Goal: Complete application form: Complete application form

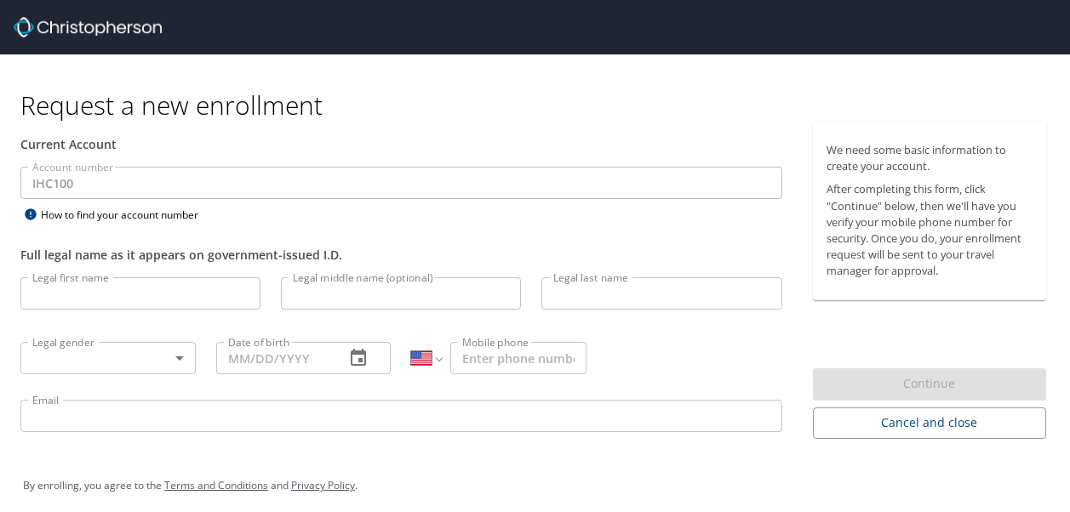
select select "US"
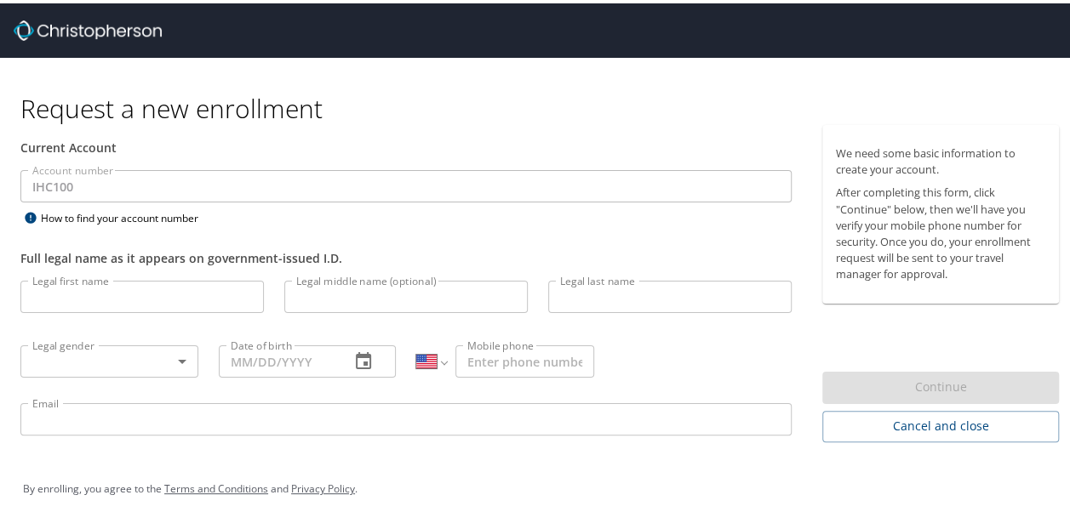
click at [143, 278] on input "Legal first name" at bounding box center [141, 294] width 243 height 32
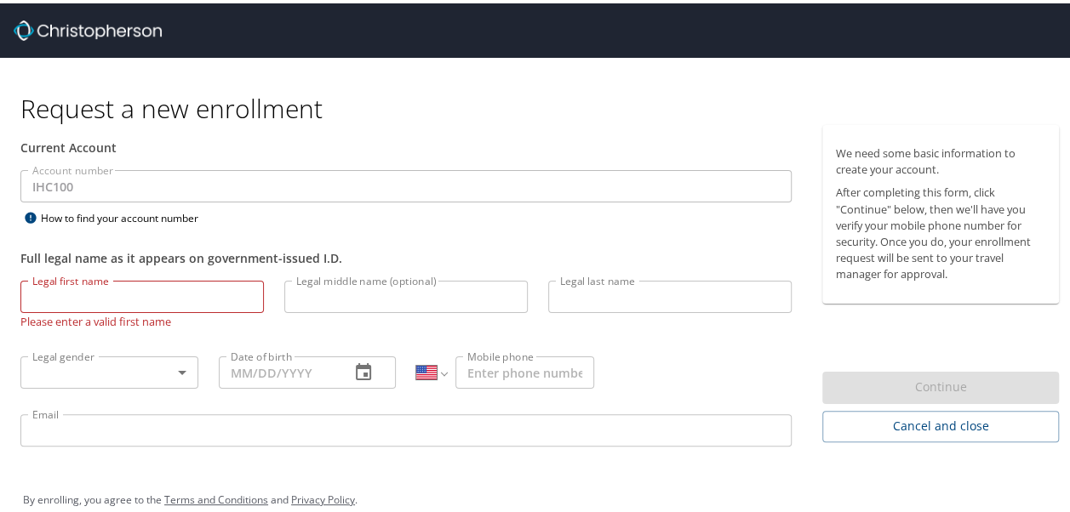
click at [126, 286] on input "Legal first name" at bounding box center [141, 294] width 243 height 32
click at [103, 295] on input "Legal first name" at bounding box center [141, 294] width 243 height 32
click at [180, 302] on input "Legal first name" at bounding box center [141, 294] width 243 height 32
type input "Morgan"
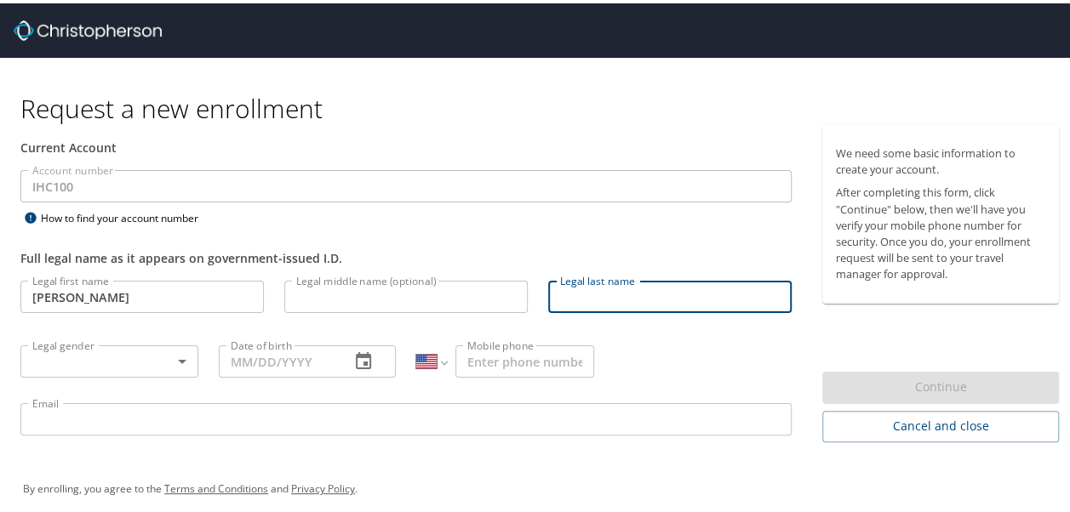
click at [627, 299] on input "Legal last name" at bounding box center [669, 294] width 243 height 32
type input "Frisbie"
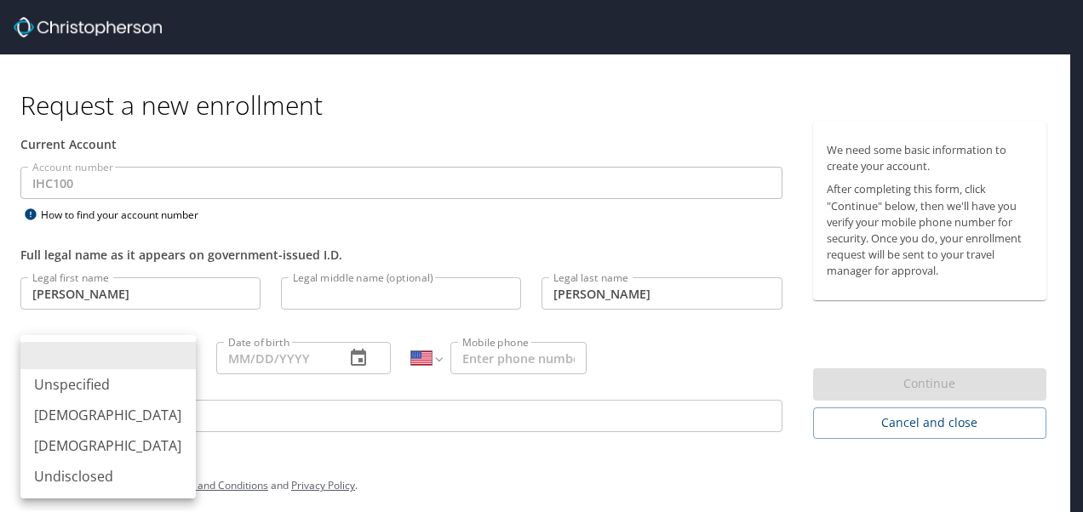
click at [118, 366] on body "Request a new enrollment Current Account Account number IHC100 Account number H…" at bounding box center [541, 256] width 1083 height 512
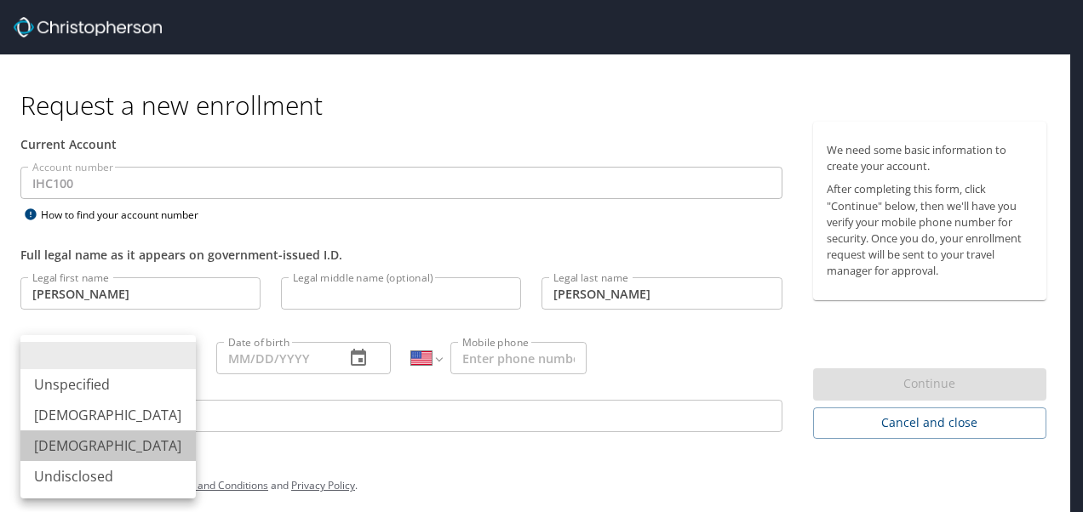
click at [96, 443] on li "Female" at bounding box center [107, 446] width 175 height 31
type input "Female"
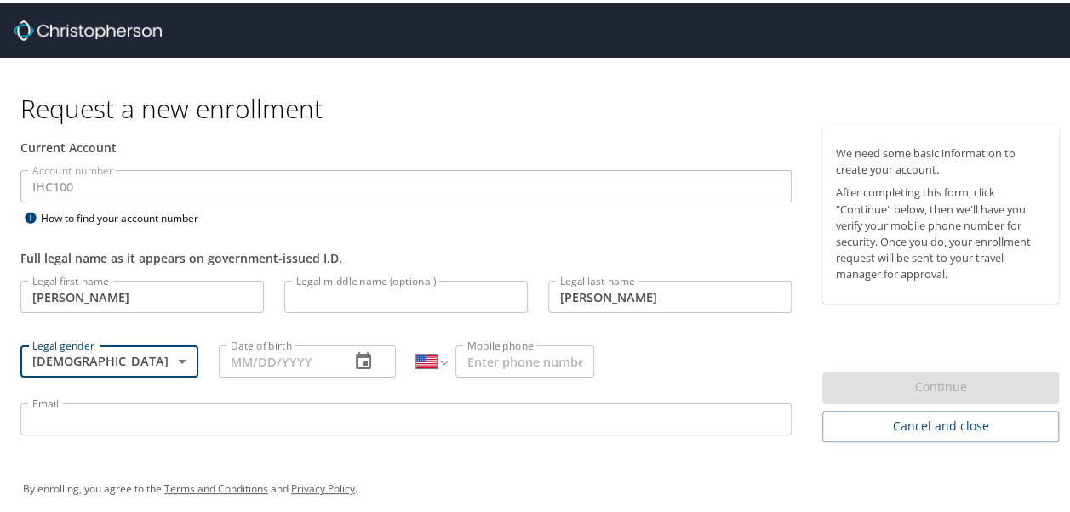
click at [283, 360] on input "Date of birth" at bounding box center [278, 358] width 118 height 32
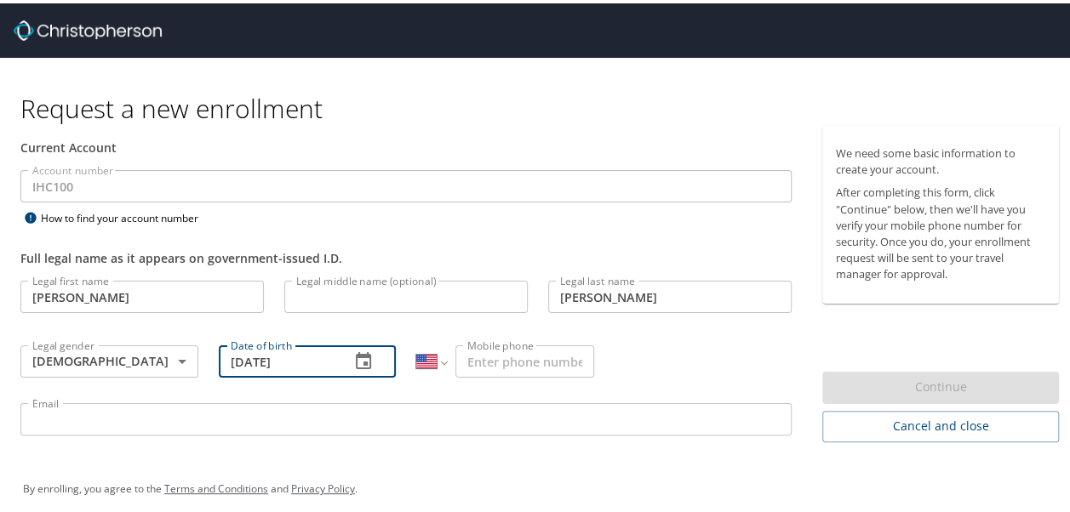
type input "11/27/1996"
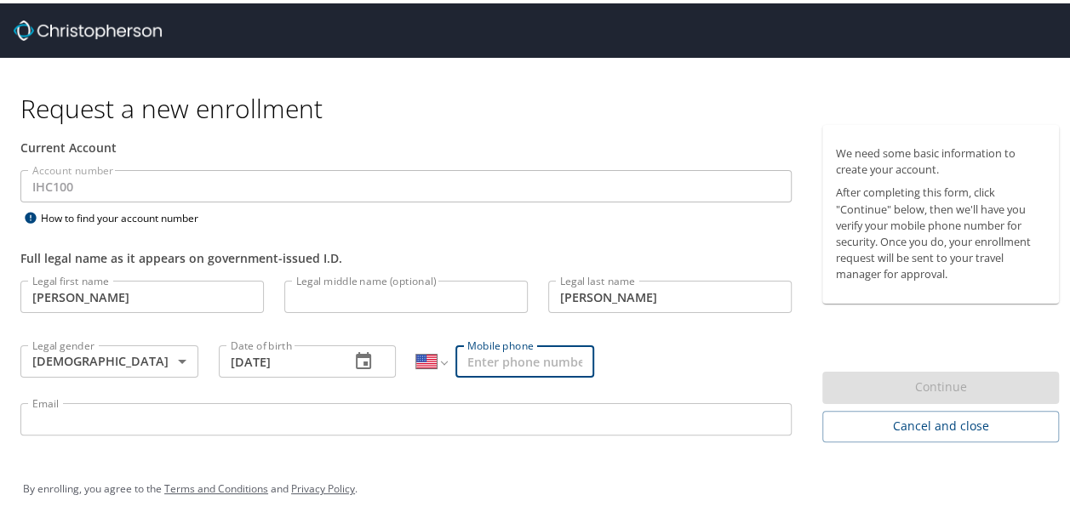
click at [552, 355] on input "Mobile phone" at bounding box center [524, 358] width 139 height 32
type input "(760) 793-8452"
click at [524, 422] on input "Email" at bounding box center [405, 416] width 771 height 32
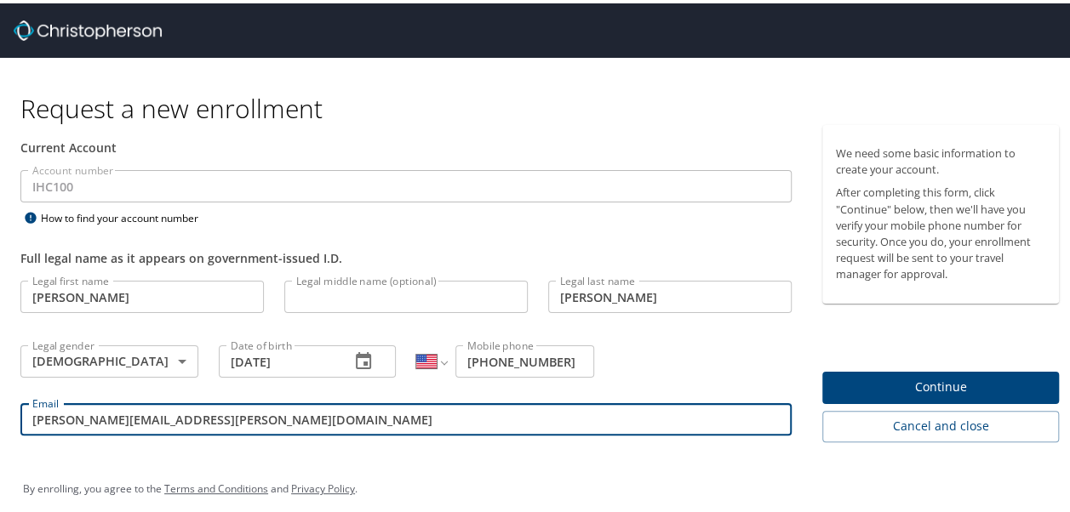
type input "morgan.frisbie@imail.org"
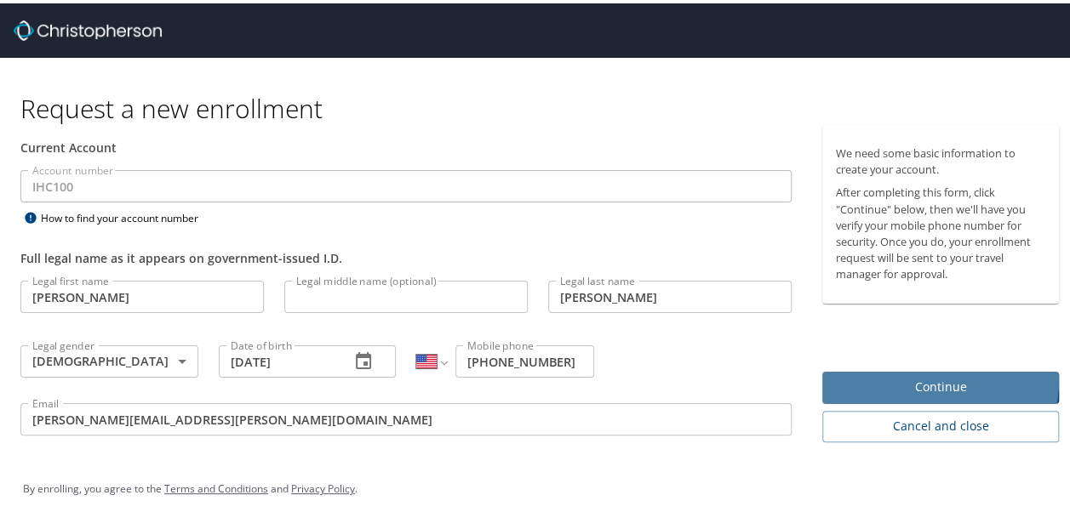
click at [848, 374] on span "Continue" at bounding box center [940, 384] width 209 height 21
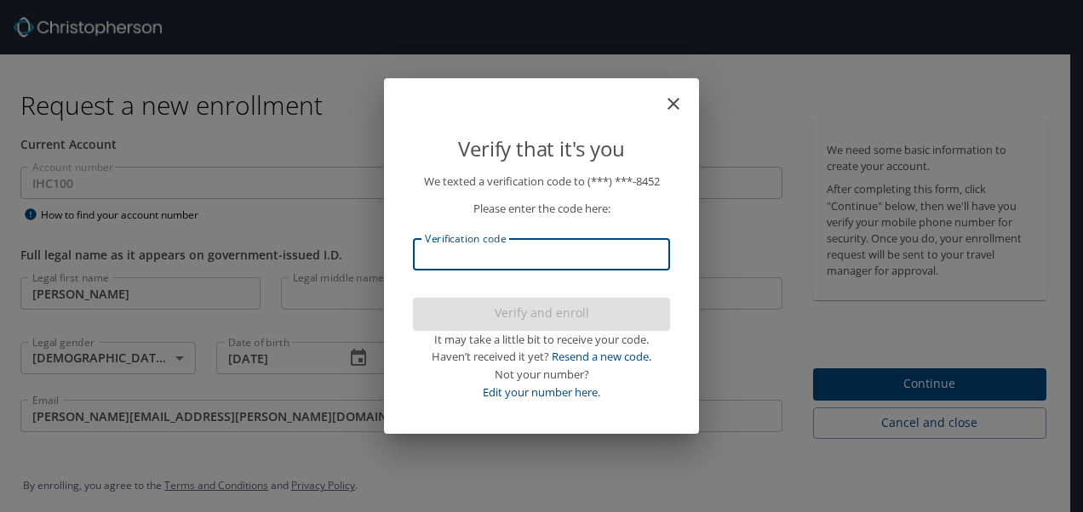
click at [567, 259] on input "Verification code" at bounding box center [541, 254] width 257 height 32
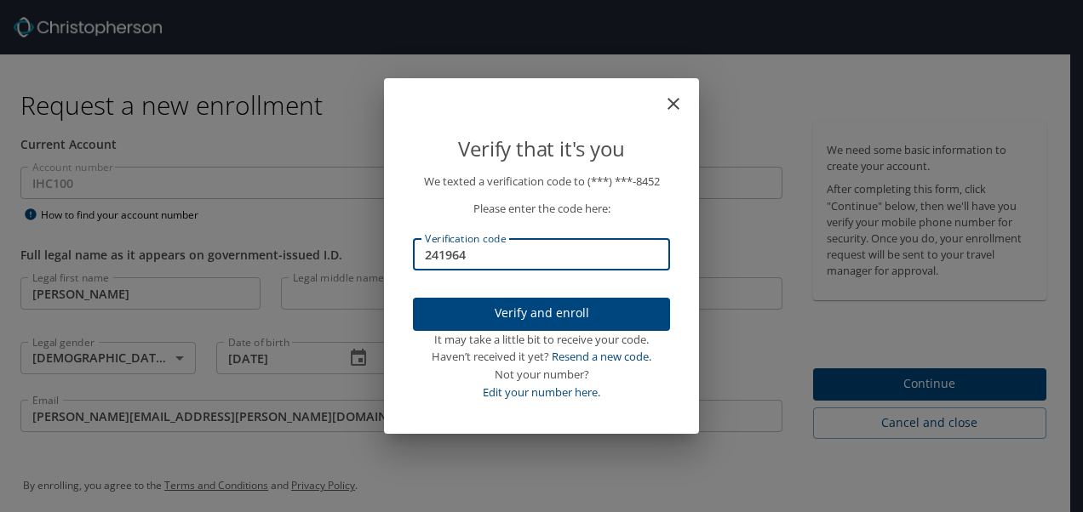
type input "241964"
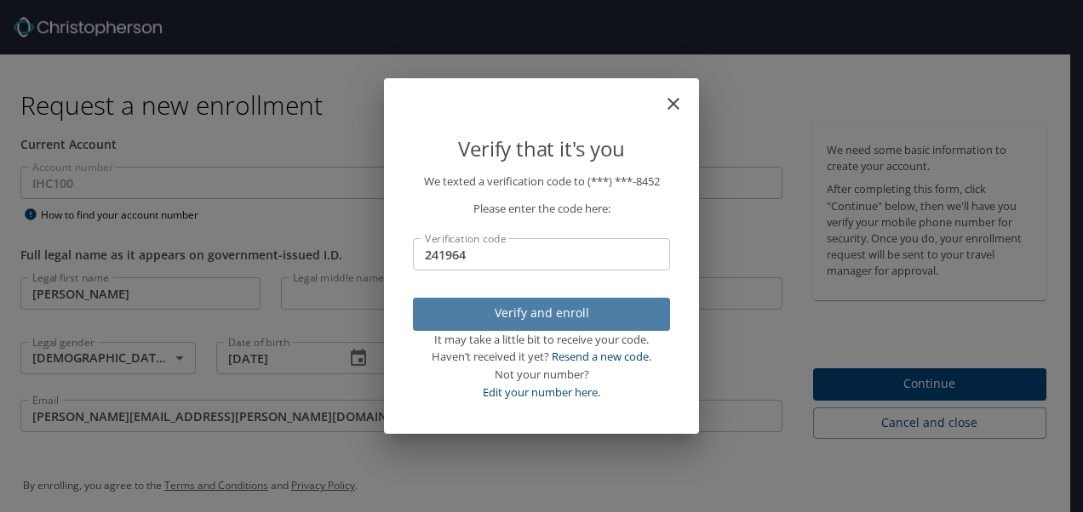
click at [556, 315] on span "Verify and enroll" at bounding box center [541, 313] width 230 height 21
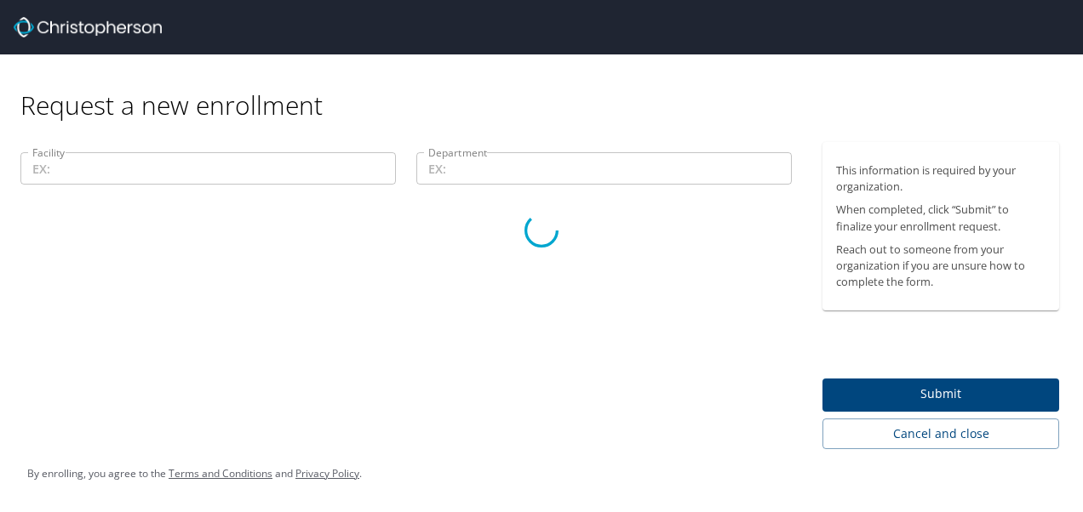
click at [455, 167] on div at bounding box center [541, 231] width 1083 height 564
click at [231, 163] on div at bounding box center [541, 231] width 1083 height 564
click at [272, 178] on div at bounding box center [541, 231] width 1083 height 564
click at [78, 184] on div at bounding box center [541, 231] width 1083 height 564
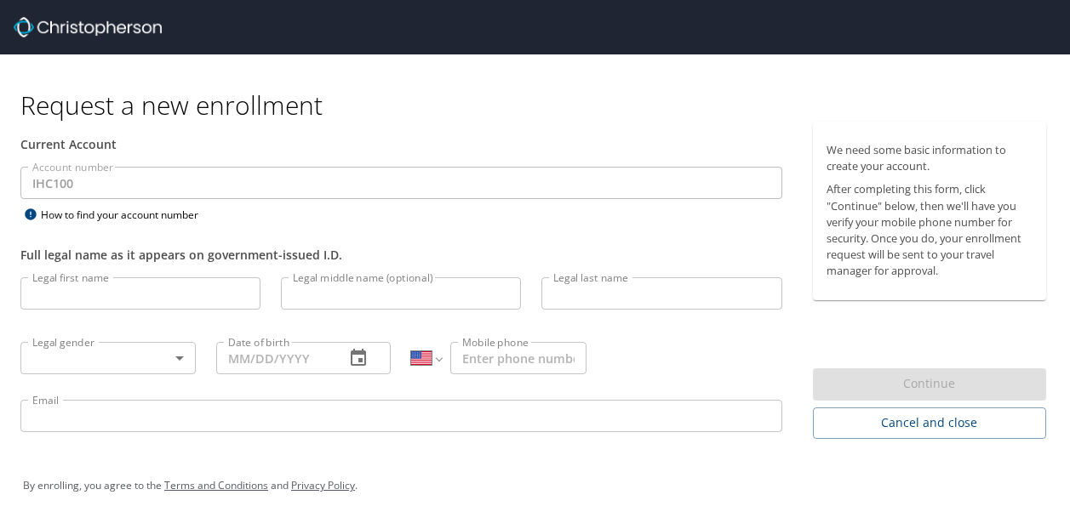
select select "US"
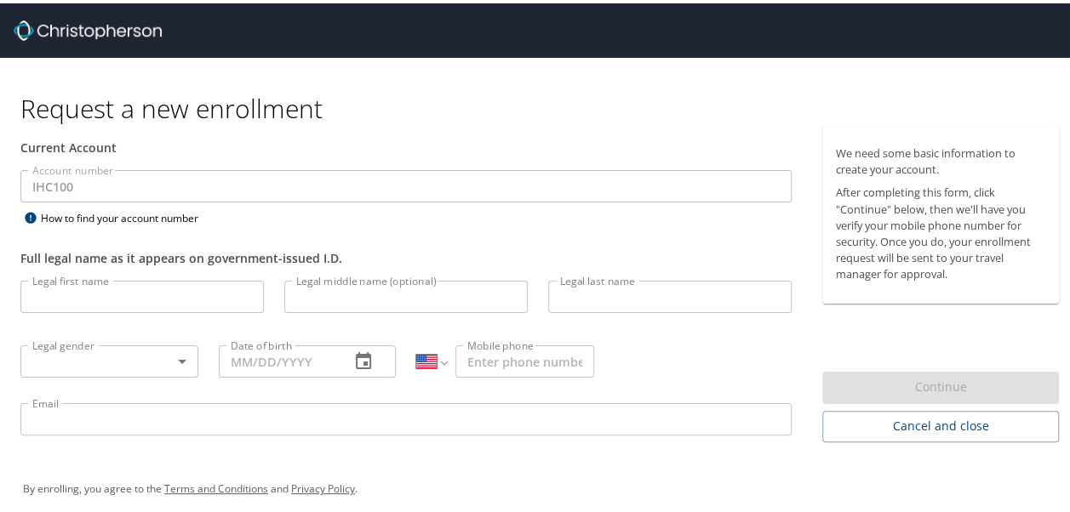
click at [92, 296] on input "Legal first name" at bounding box center [141, 294] width 243 height 32
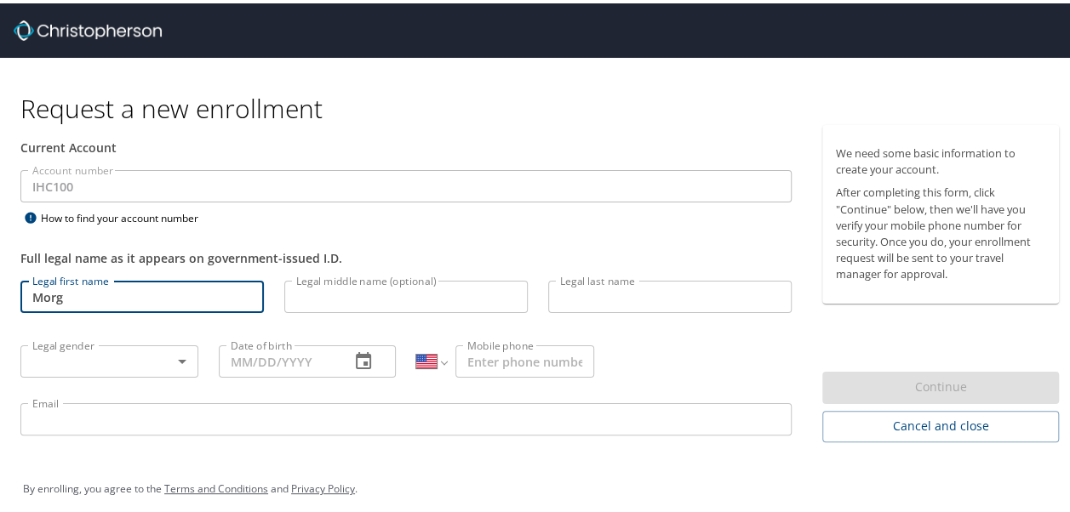
type input "MorgN"
click at [92, 296] on input "MorgN" at bounding box center [141, 294] width 243 height 32
click at [89, 300] on input "Legal first name" at bounding box center [141, 294] width 243 height 32
click at [89, 299] on input "MorgN" at bounding box center [141, 294] width 243 height 32
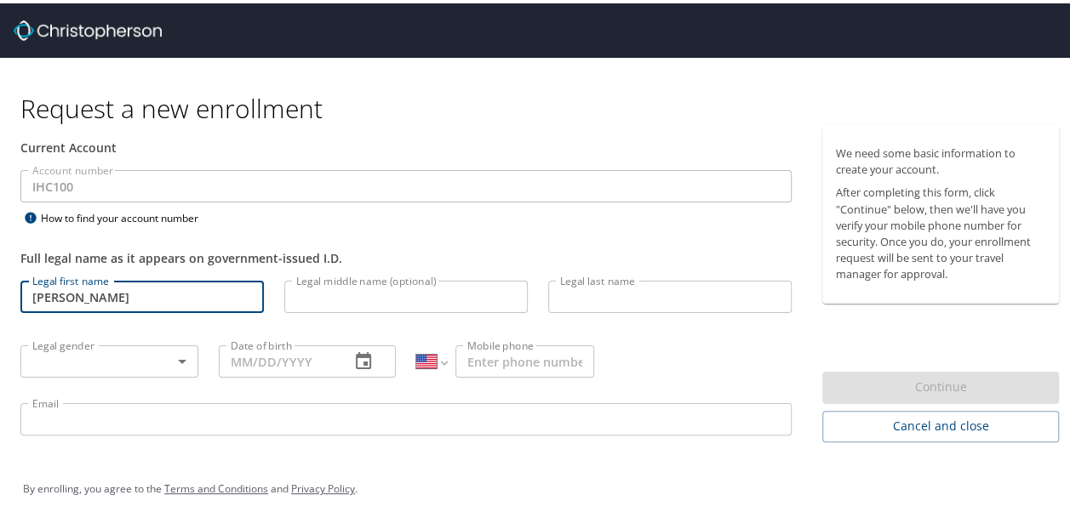
type input "[PERSON_NAME]"
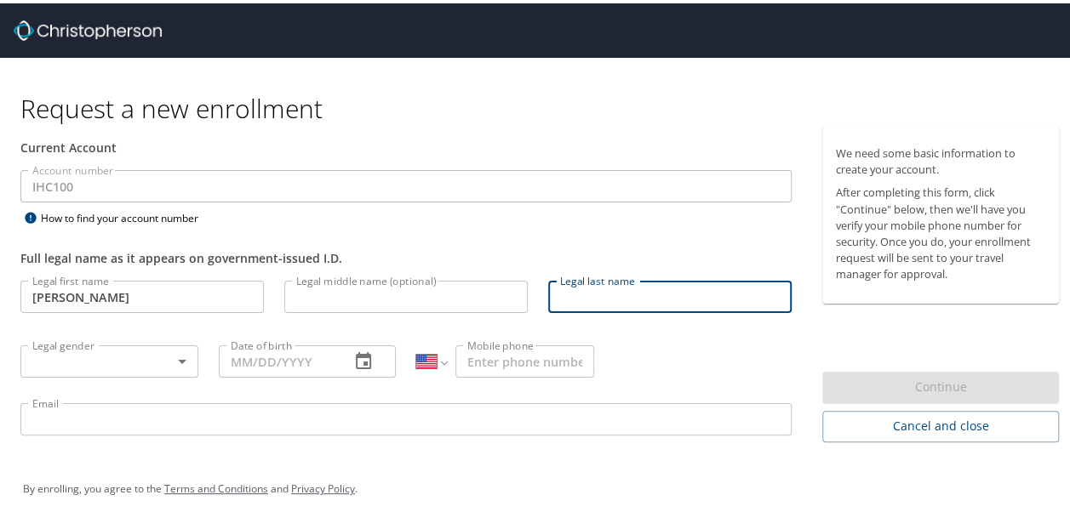
click at [609, 298] on input "Legal last name" at bounding box center [669, 294] width 243 height 32
type input "Frisbie"
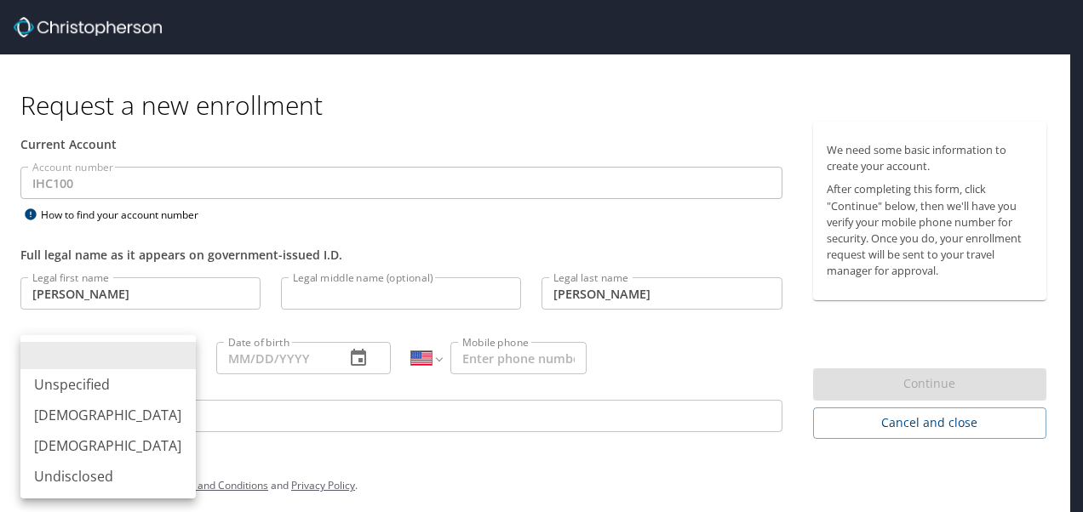
click at [111, 356] on body "Request a new enrollment Current Account Account number IHC100 Account number H…" at bounding box center [541, 256] width 1083 height 512
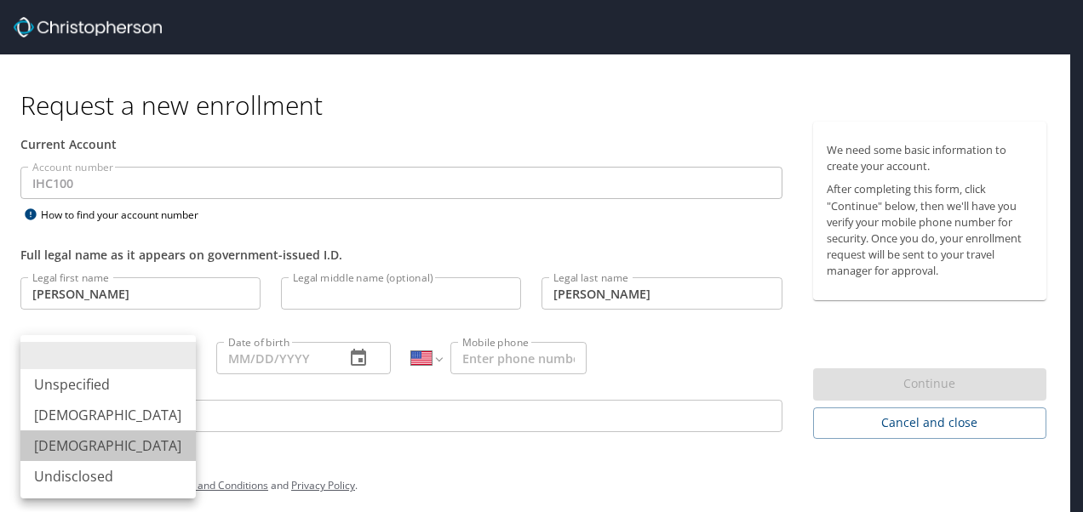
click at [80, 444] on li "Female" at bounding box center [107, 446] width 175 height 31
type input "Female"
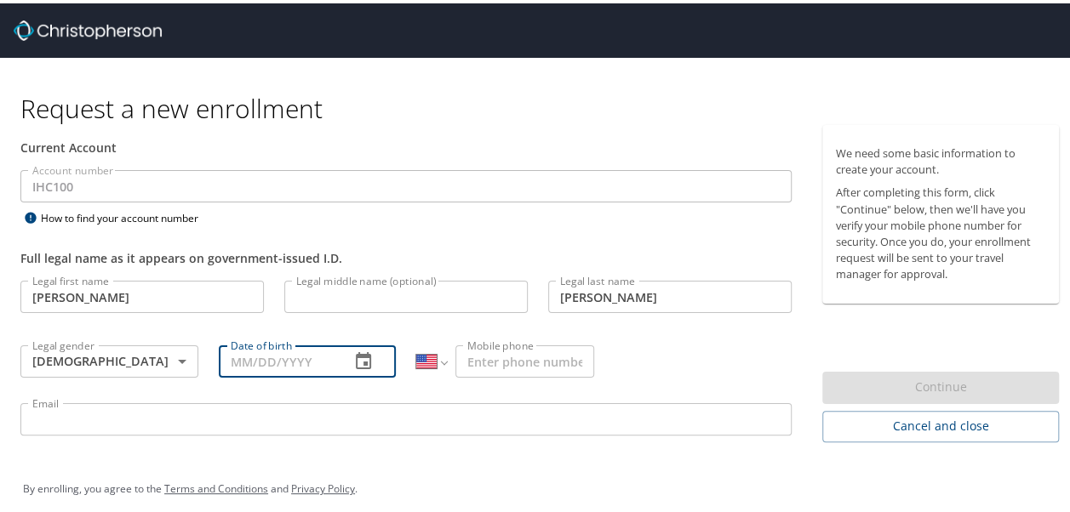
click at [318, 361] on input "Date of birth" at bounding box center [278, 358] width 118 height 32
type input "11/27/1996"
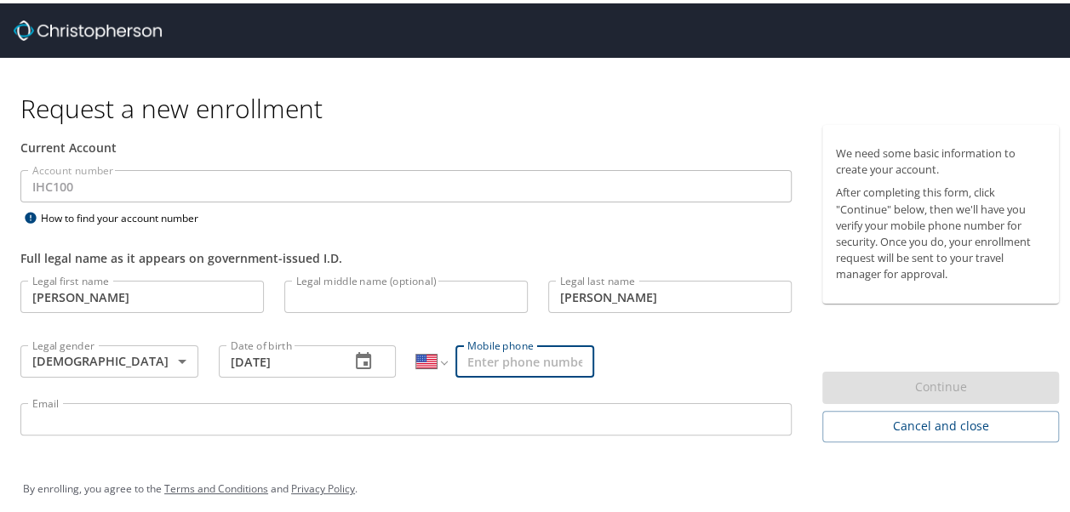
click at [518, 354] on input "Mobile phone" at bounding box center [524, 358] width 139 height 32
type input "(760) 793-8452"
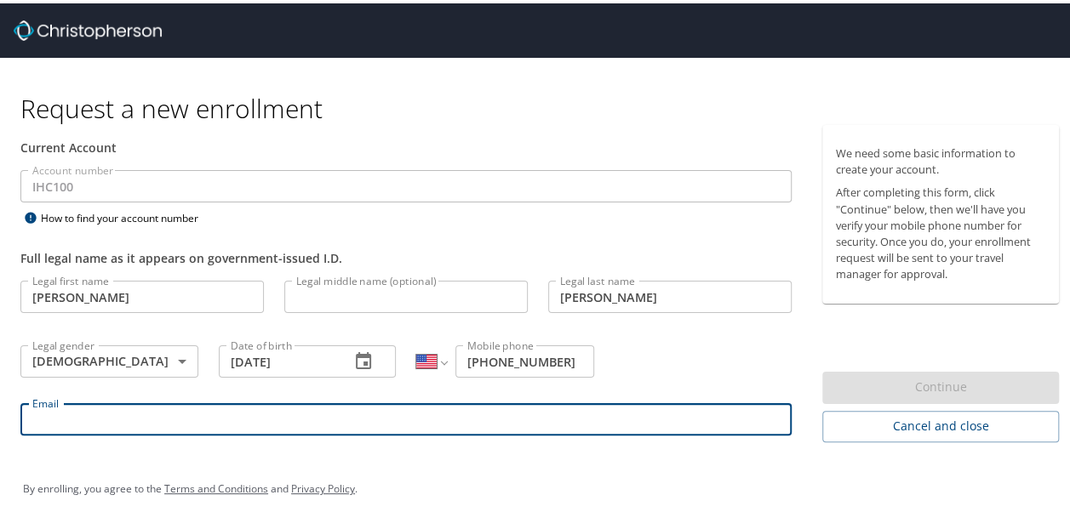
click at [531, 419] on input "Email" at bounding box center [405, 416] width 771 height 32
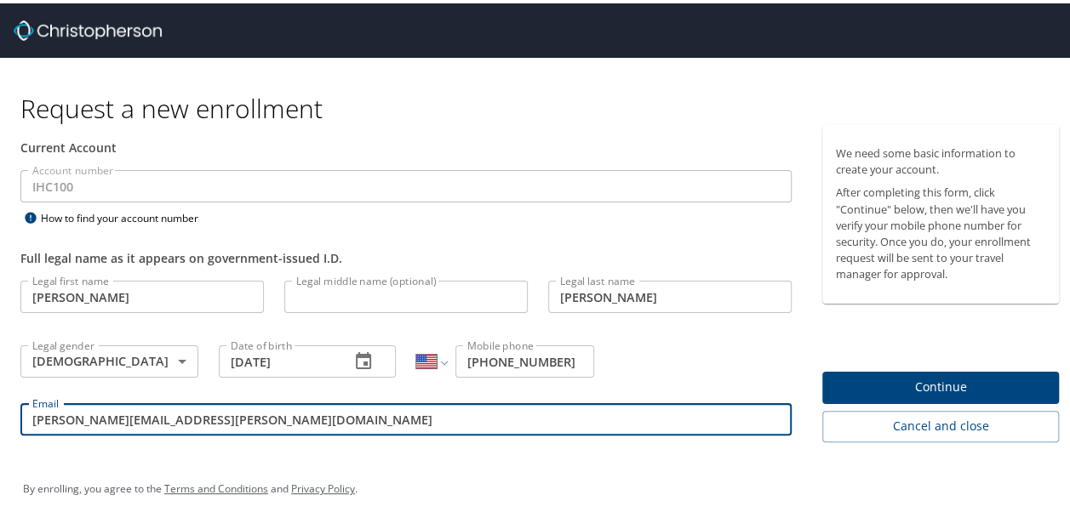
type input "morgan.frisbie@imail.org"
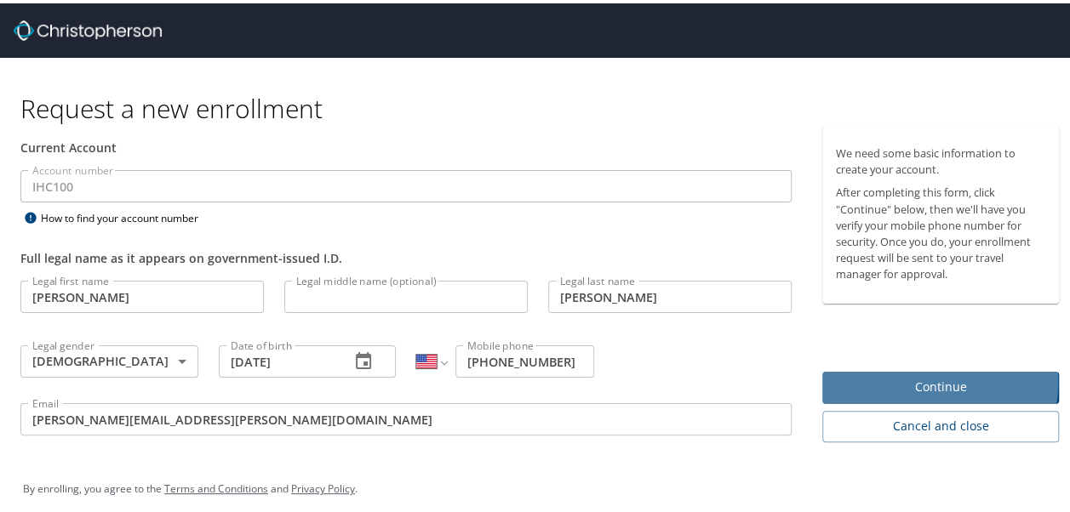
click at [907, 379] on span "Continue" at bounding box center [940, 384] width 209 height 21
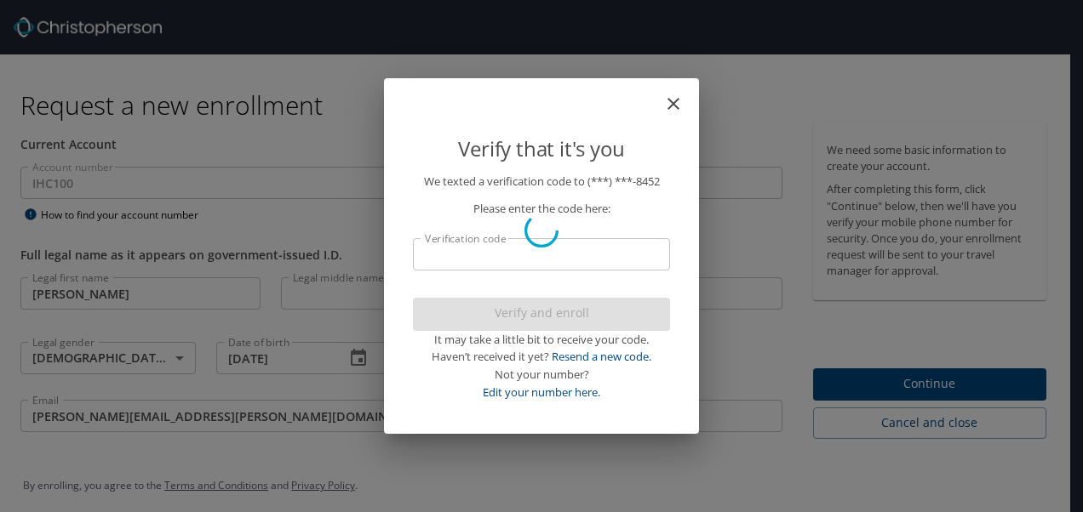
click at [529, 276] on div at bounding box center [541, 231] width 1083 height 564
click at [675, 97] on div at bounding box center [541, 231] width 1083 height 564
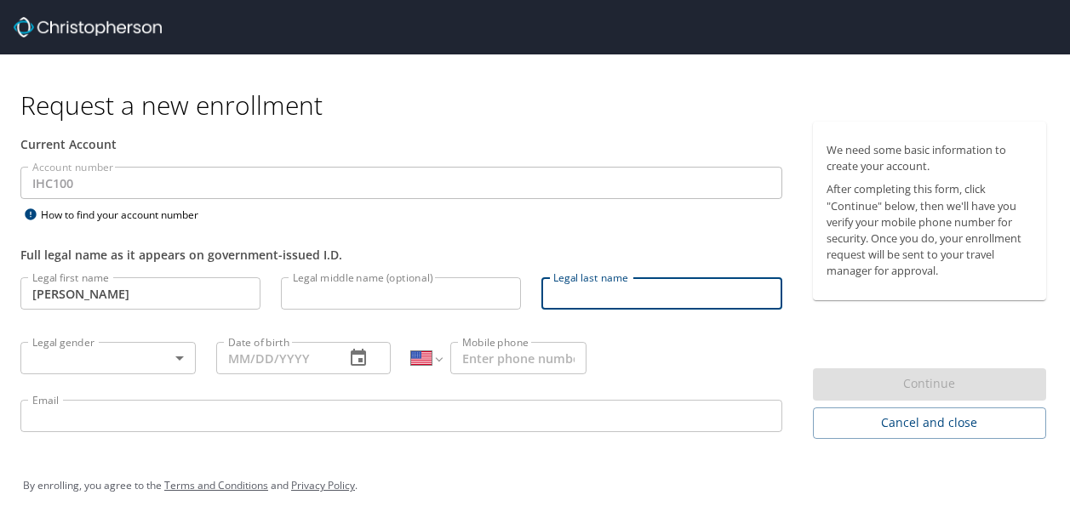
select select "US"
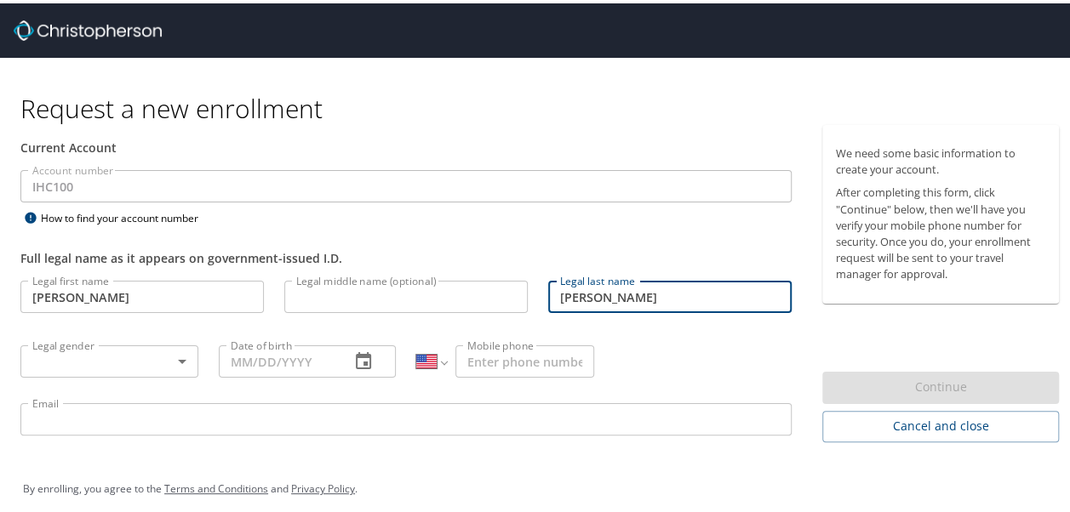
type input "[PERSON_NAME]"
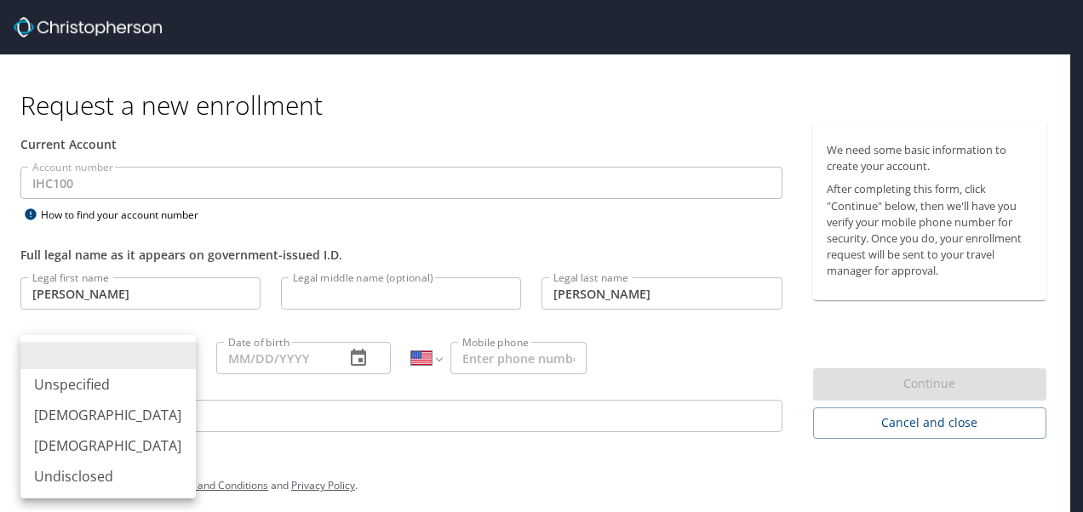
click at [84, 361] on body "Request a new enrollment Current Account Account number IHC100 Account number H…" at bounding box center [541, 256] width 1083 height 512
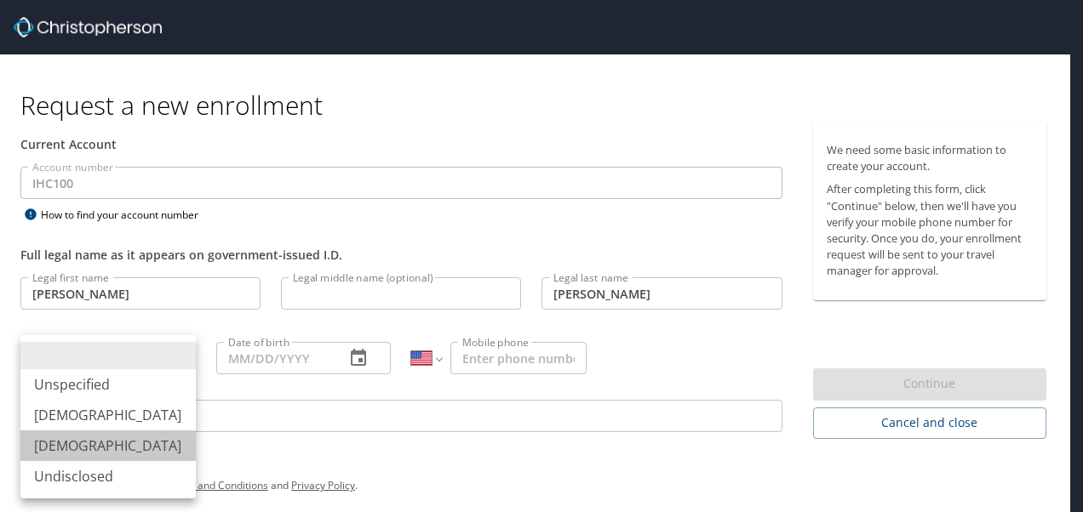
click at [82, 454] on li "[DEMOGRAPHIC_DATA]" at bounding box center [107, 446] width 175 height 31
type input "[DEMOGRAPHIC_DATA]"
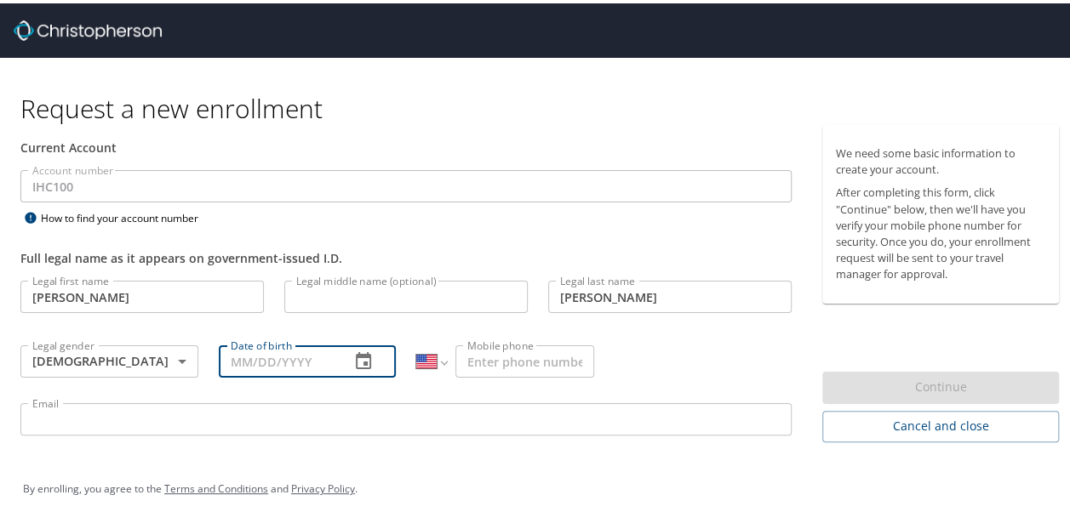
click at [262, 361] on input "Date of birth" at bounding box center [278, 358] width 118 height 32
type input "11/27/1996"
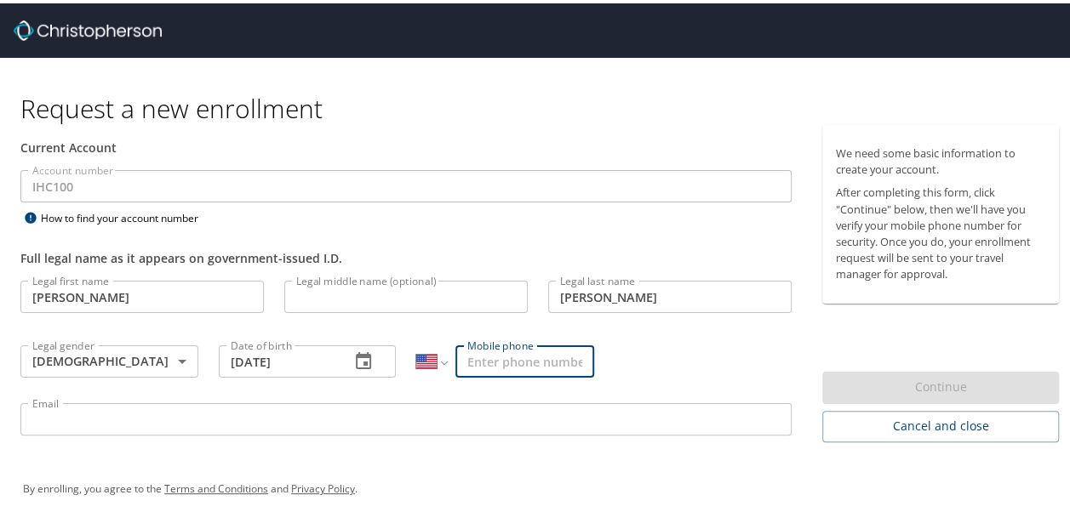
click at [528, 358] on input "Mobile phone" at bounding box center [524, 358] width 139 height 32
type input "(760) 793-8452"
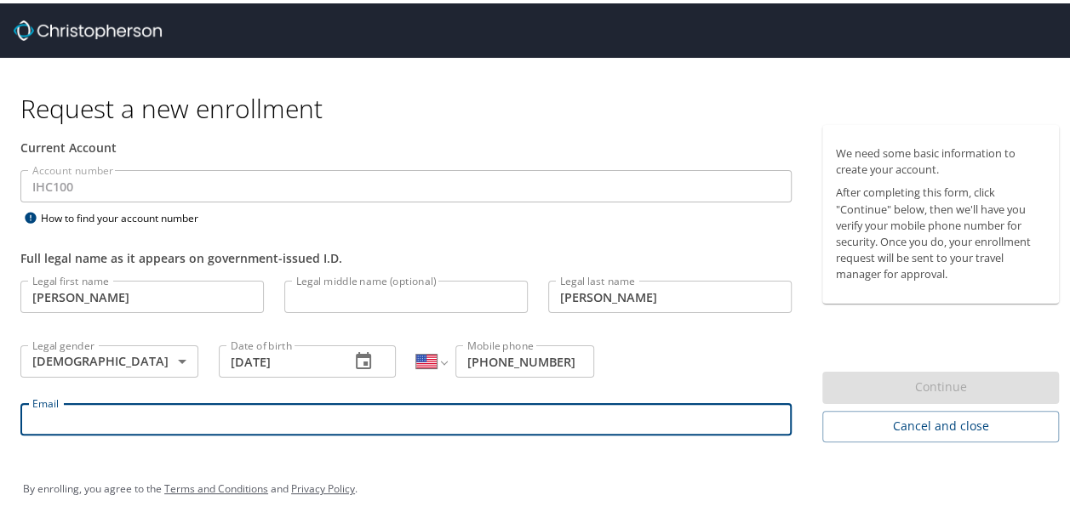
click at [422, 410] on input "Email" at bounding box center [405, 416] width 771 height 32
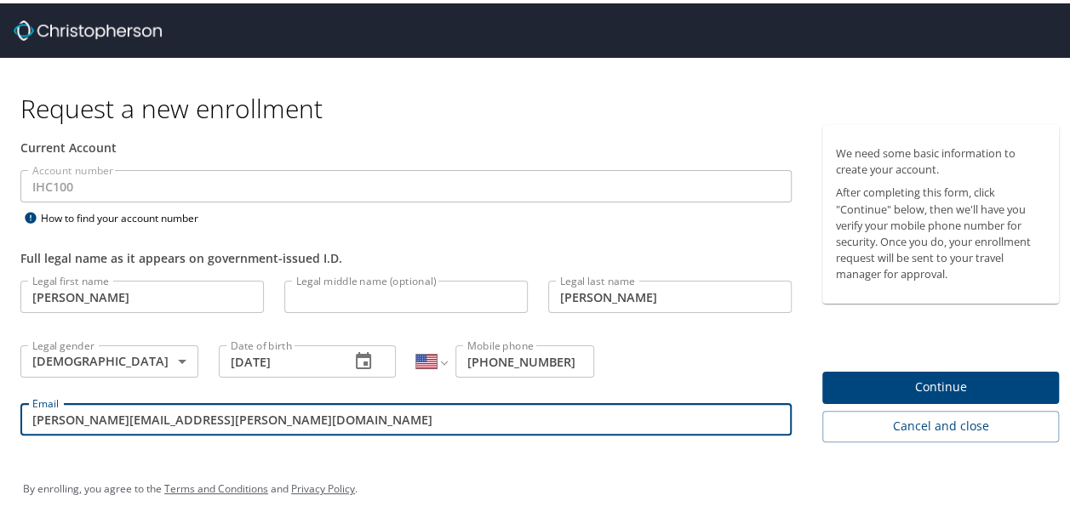
type input "morgan.frisbie@imail.org"
click at [950, 376] on span "Continue" at bounding box center [940, 384] width 209 height 21
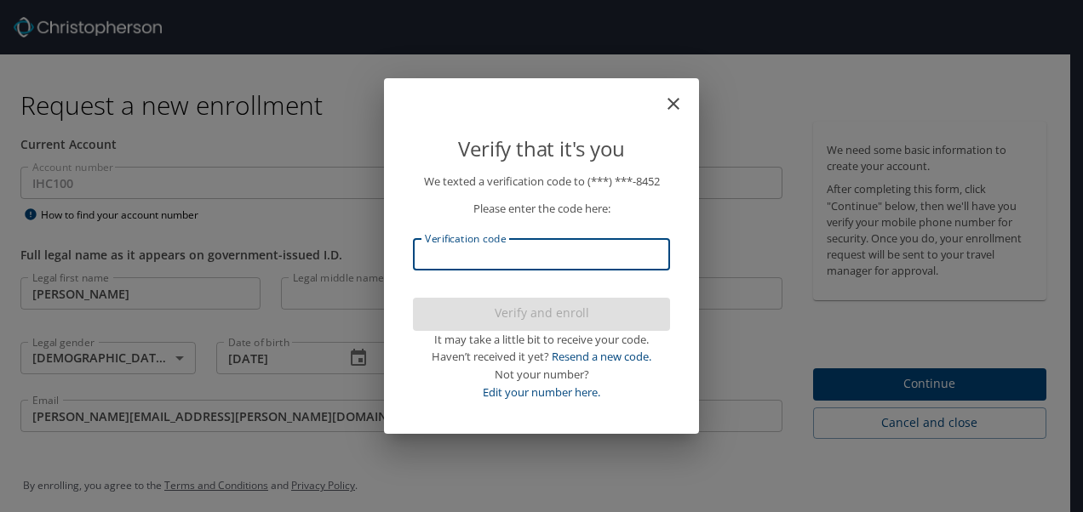
click at [511, 249] on input "Verification code" at bounding box center [541, 254] width 257 height 32
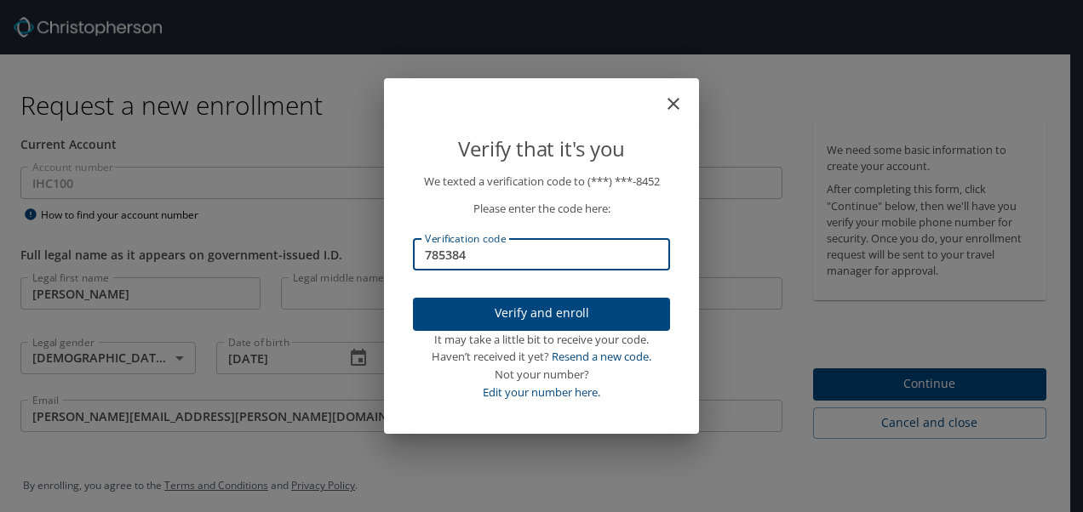
type input "785384"
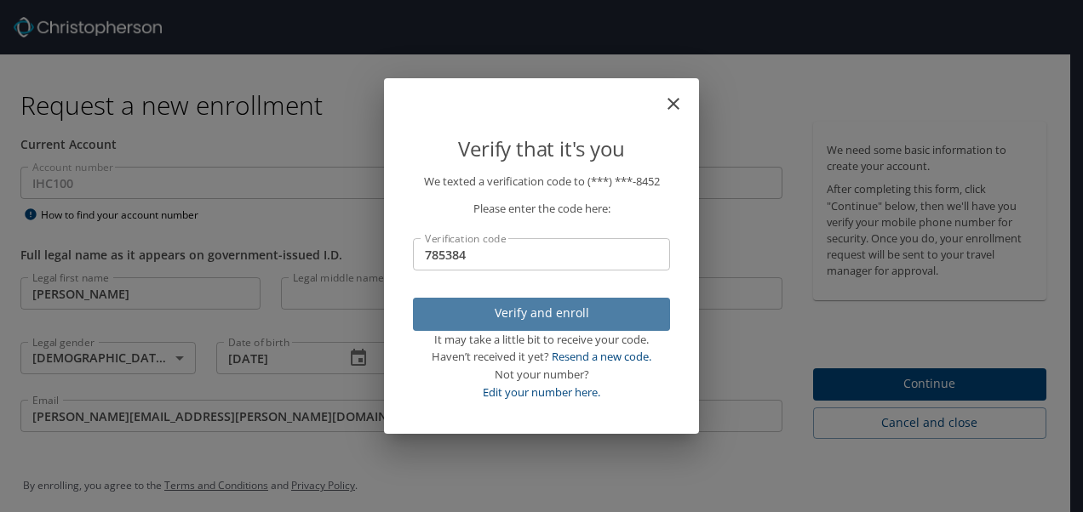
click at [519, 318] on span "Verify and enroll" at bounding box center [541, 313] width 230 height 21
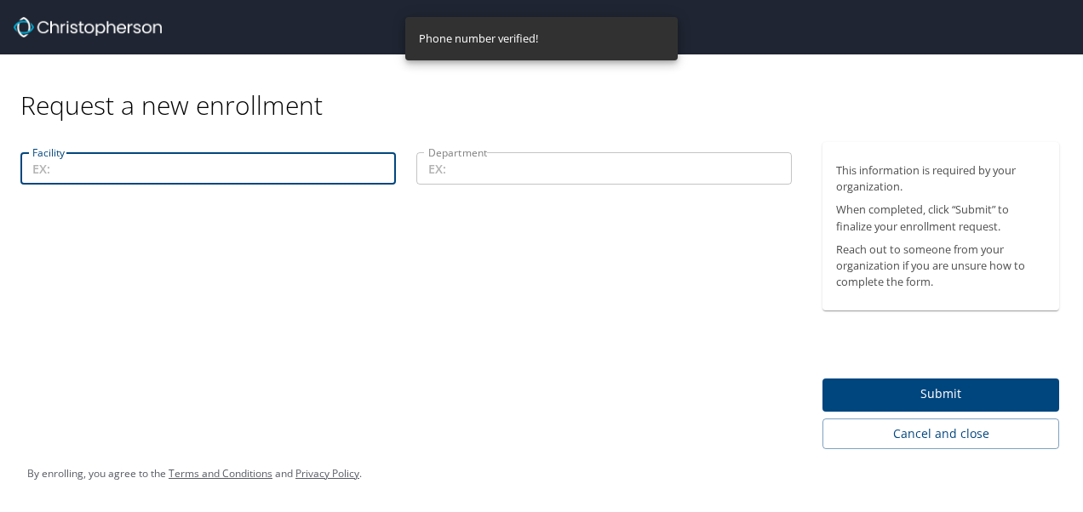
click at [123, 183] on input "Facility" at bounding box center [207, 168] width 375 height 32
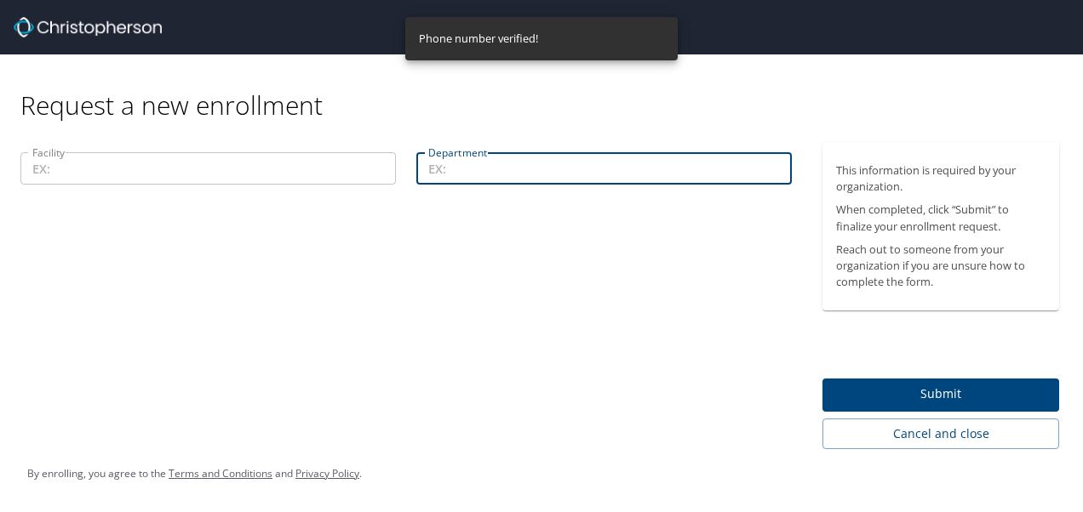
click at [625, 155] on input "Department" at bounding box center [603, 168] width 375 height 32
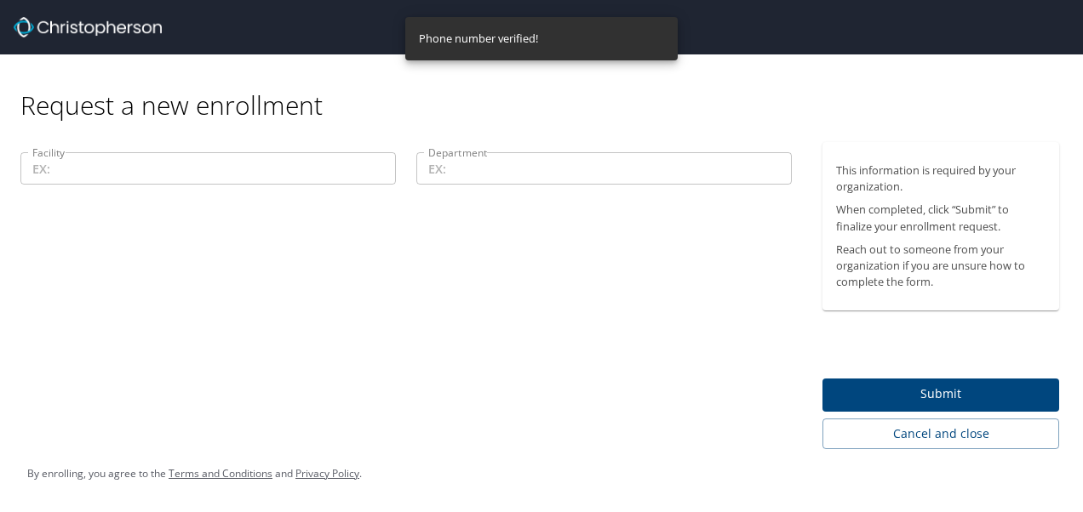
click at [722, 334] on div "Facility Facility Department Department" at bounding box center [406, 295] width 812 height 307
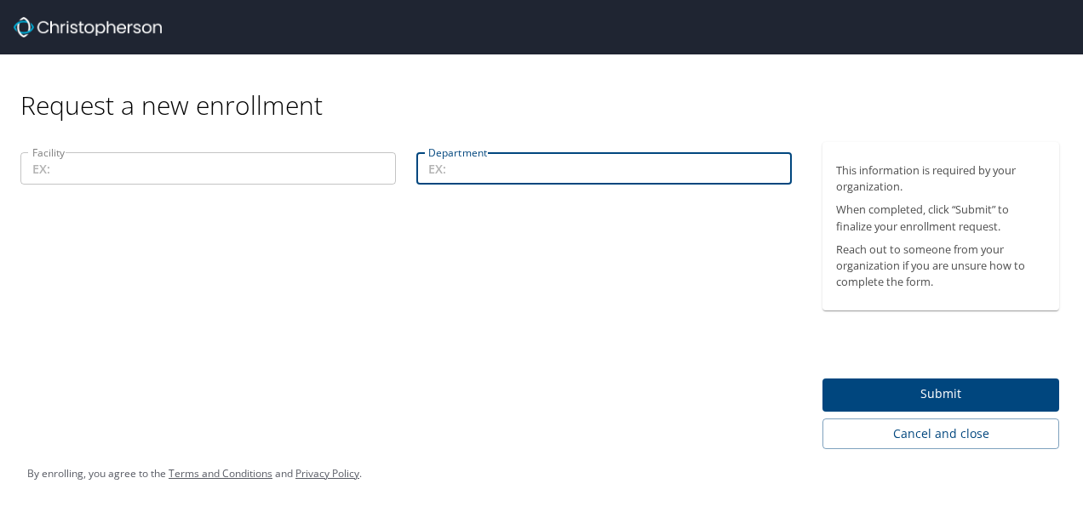
click at [588, 162] on input "Department" at bounding box center [603, 168] width 375 height 32
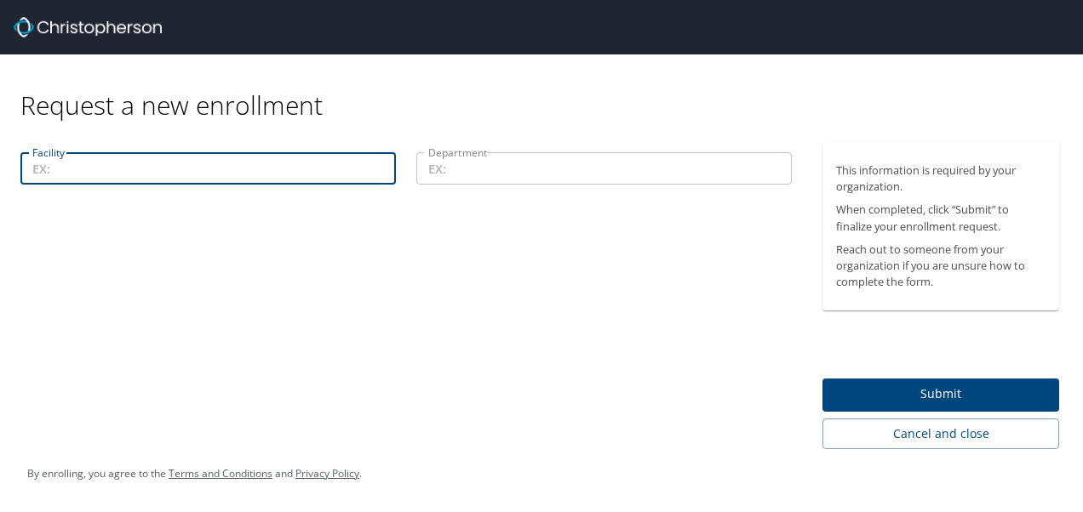
click at [166, 166] on input "Facility" at bounding box center [207, 168] width 375 height 32
type input "12600"
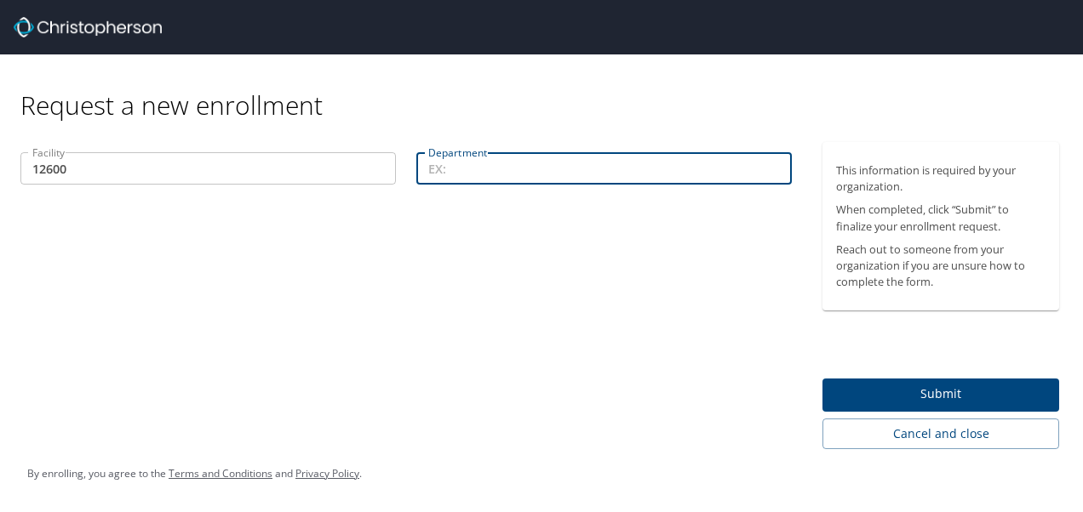
click at [501, 172] on input "Department" at bounding box center [603, 168] width 375 height 32
type input "28836"
click at [907, 387] on span "Submit" at bounding box center [940, 394] width 209 height 21
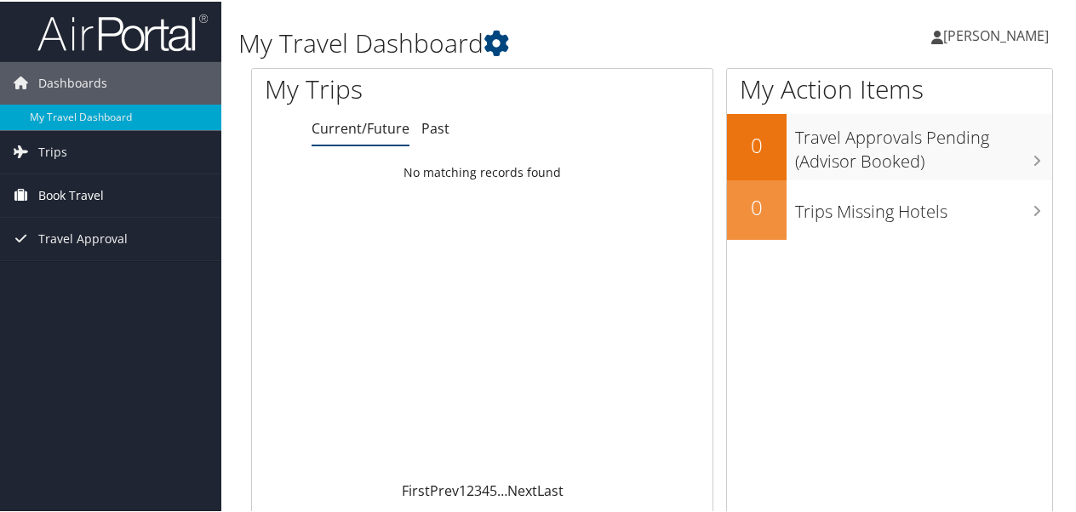
click at [79, 191] on span "Book Travel" at bounding box center [71, 194] width 66 height 43
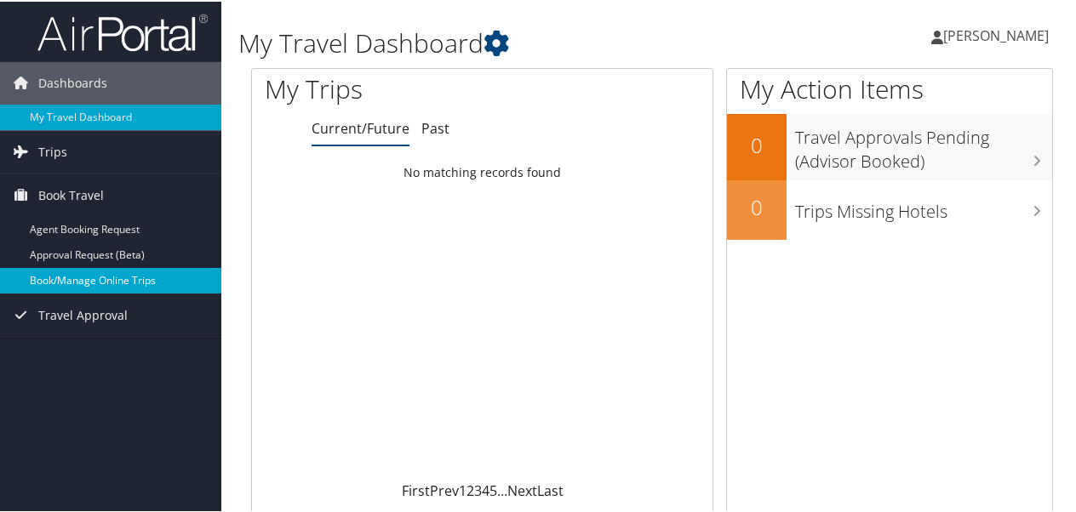
click at [123, 283] on link "Book/Manage Online Trips" at bounding box center [110, 279] width 221 height 26
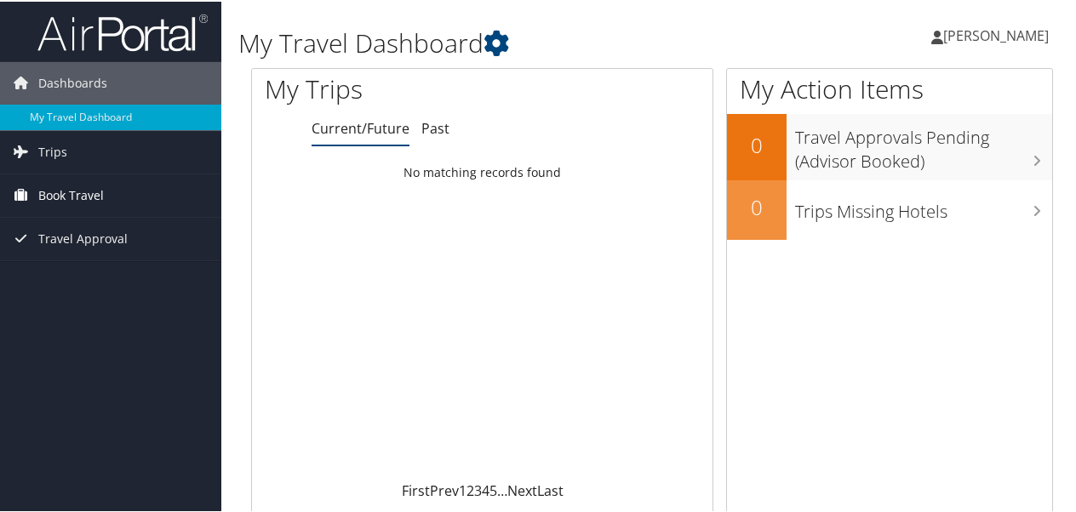
click at [112, 203] on link "Book Travel" at bounding box center [110, 194] width 221 height 43
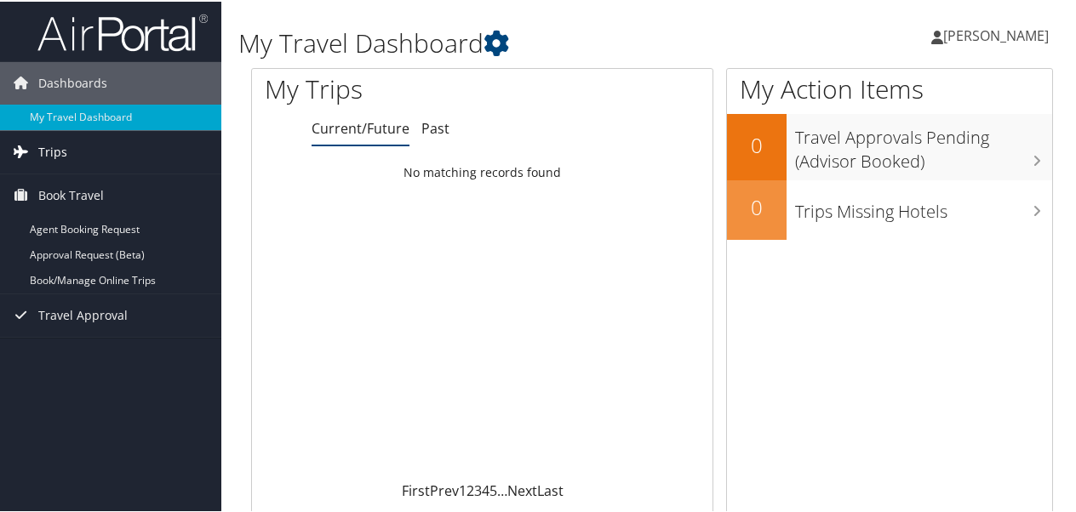
click at [87, 157] on link "Trips" at bounding box center [110, 150] width 221 height 43
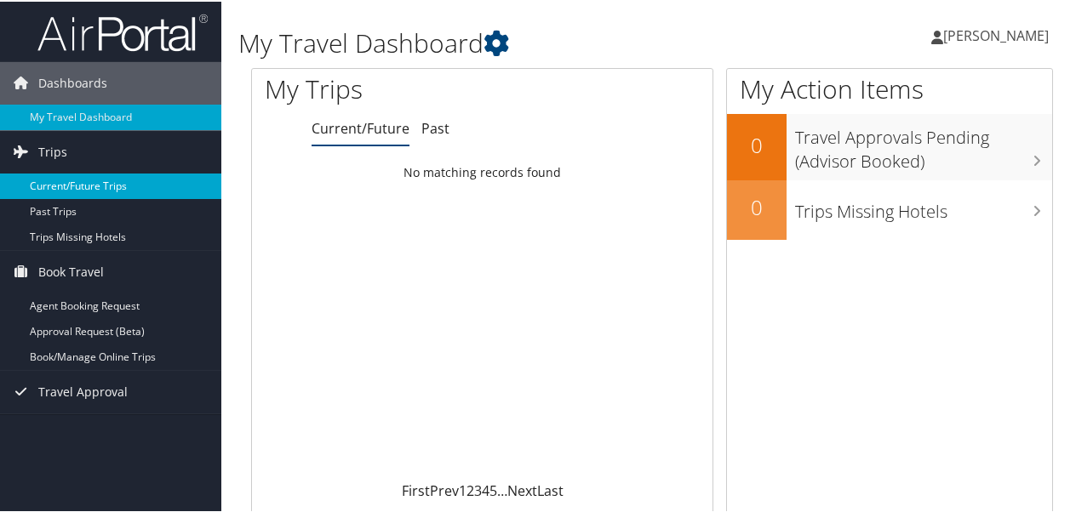
click at [103, 190] on link "Current/Future Trips" at bounding box center [110, 185] width 221 height 26
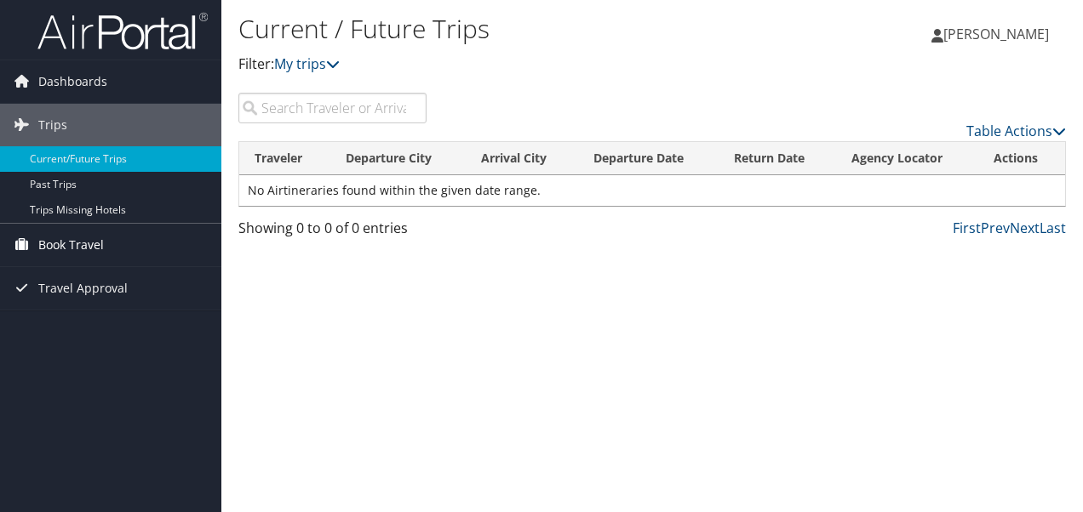
click at [117, 249] on link "Book Travel" at bounding box center [110, 245] width 221 height 43
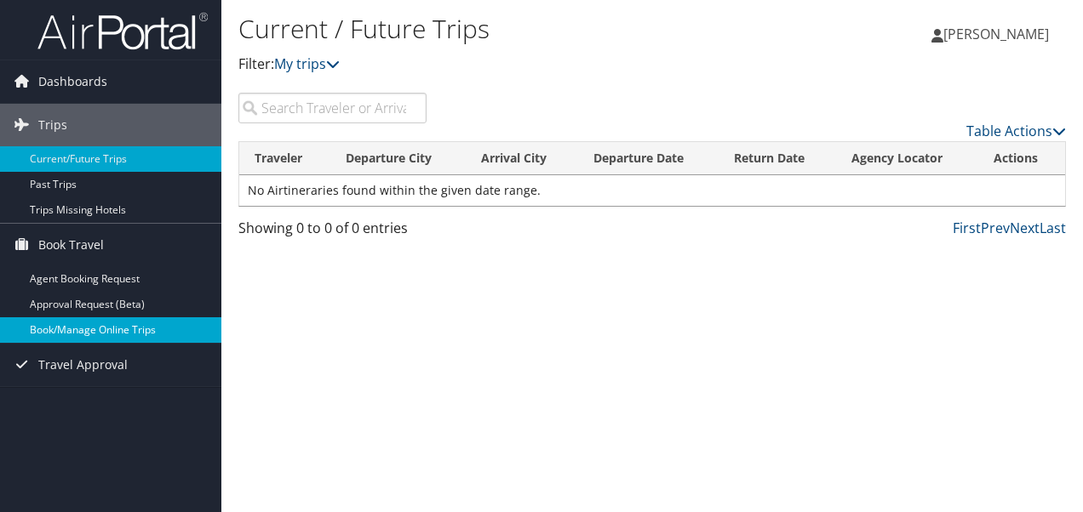
click at [116, 328] on link "Book/Manage Online Trips" at bounding box center [110, 331] width 221 height 26
